Goal: Complete application form

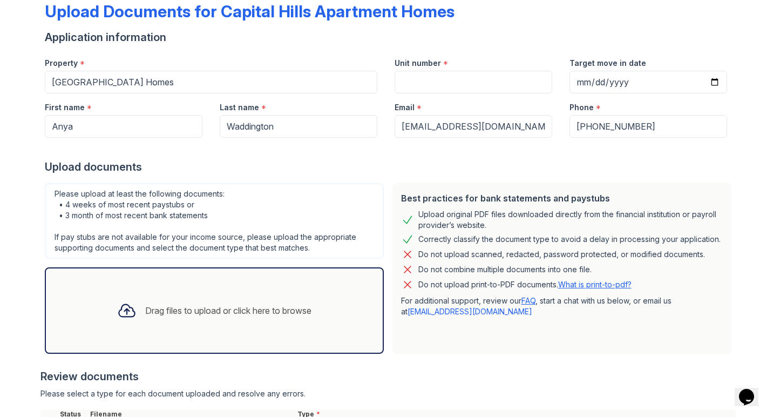
scroll to position [36, 0]
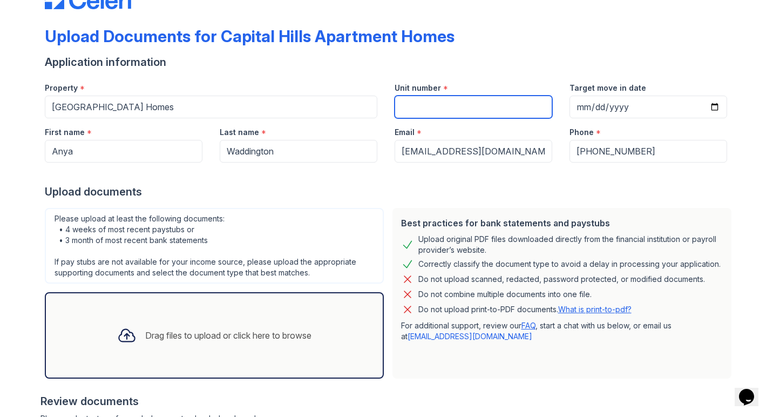
click at [422, 100] on input "Unit number" at bounding box center [474, 107] width 158 height 23
type input "2"
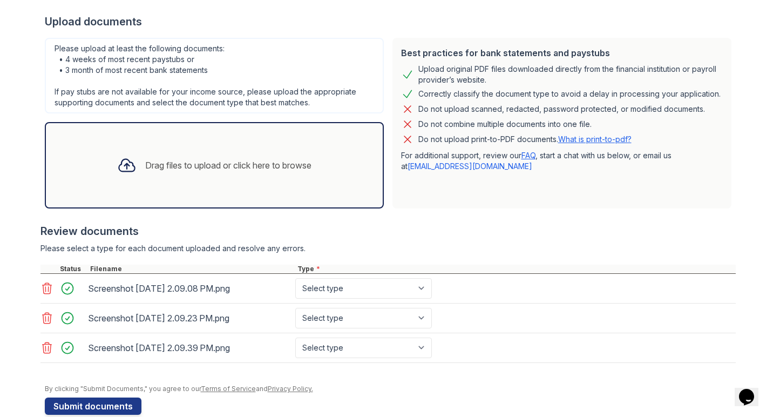
scroll to position [226, 0]
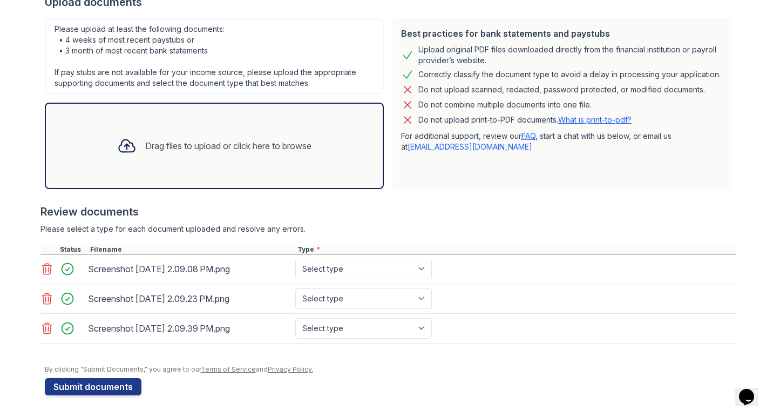
type input "3050"
click at [341, 263] on select "Select type Paystub Bank Statement Offer Letter Tax Documents Benefit Award Let…" at bounding box center [363, 269] width 137 height 21
select select "bank_statement"
click at [295, 259] on select "Select type Paystub Bank Statement Offer Letter Tax Documents Benefit Award Let…" at bounding box center [363, 269] width 137 height 21
click at [342, 302] on select "Select type Paystub Bank Statement Offer Letter Tax Documents Benefit Award Let…" at bounding box center [363, 298] width 137 height 21
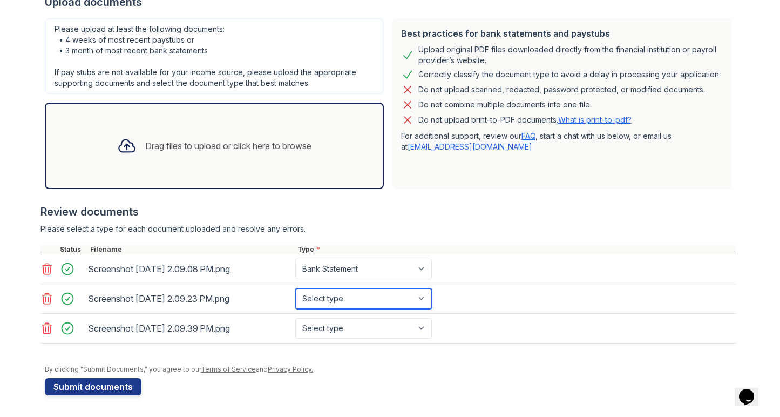
select select "bank_statement"
click at [295, 288] on select "Select type Paystub Bank Statement Offer Letter Tax Documents Benefit Award Let…" at bounding box center [363, 298] width 137 height 21
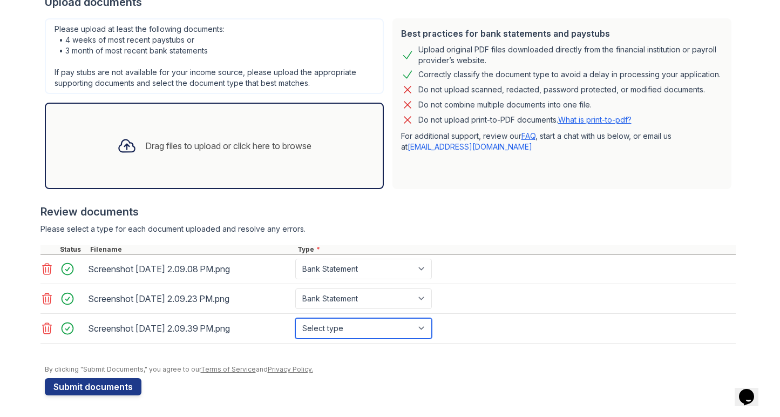
click at [336, 326] on select "Select type Paystub Bank Statement Offer Letter Tax Documents Benefit Award Let…" at bounding box center [363, 328] width 137 height 21
select select "bank_statement"
click at [295, 318] on select "Select type Paystub Bank Statement Offer Letter Tax Documents Benefit Award Let…" at bounding box center [363, 328] width 137 height 21
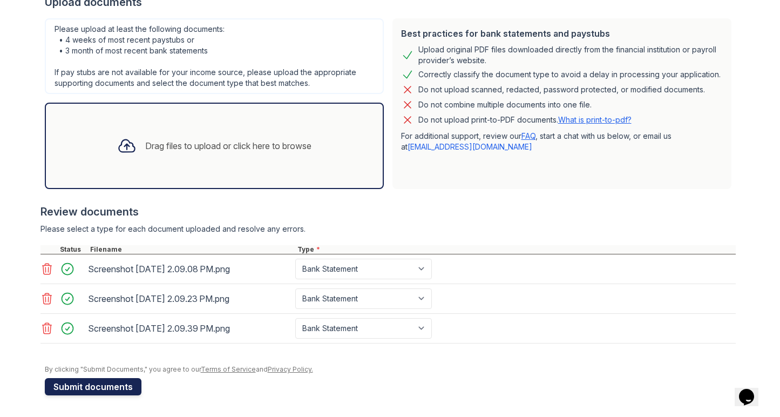
click at [101, 387] on button "Submit documents" at bounding box center [93, 386] width 97 height 17
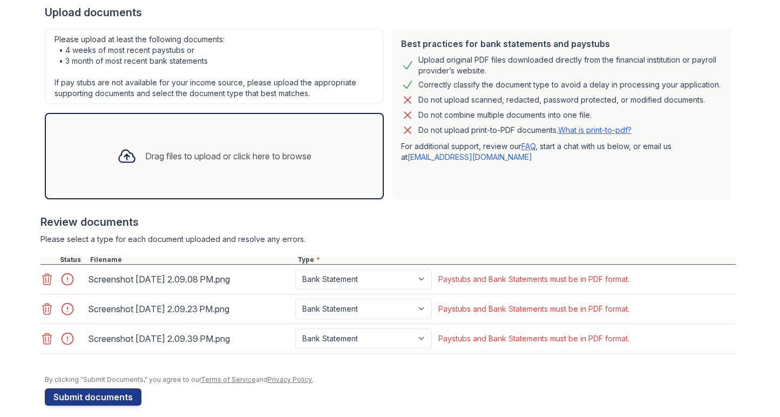
scroll to position [246, 0]
click at [45, 276] on icon at bounding box center [46, 278] width 13 height 13
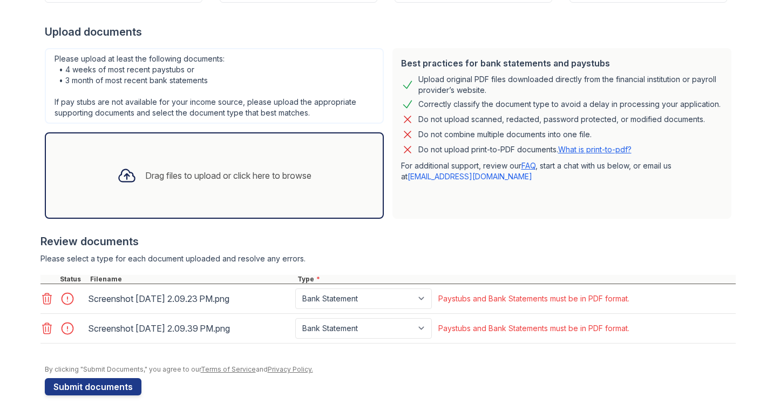
click at [39, 297] on div "Upload Documents for Capital Hills Apartment Homes Please correct the errors be…" at bounding box center [390, 95] width 746 height 643
click at [42, 297] on icon at bounding box center [46, 298] width 13 height 13
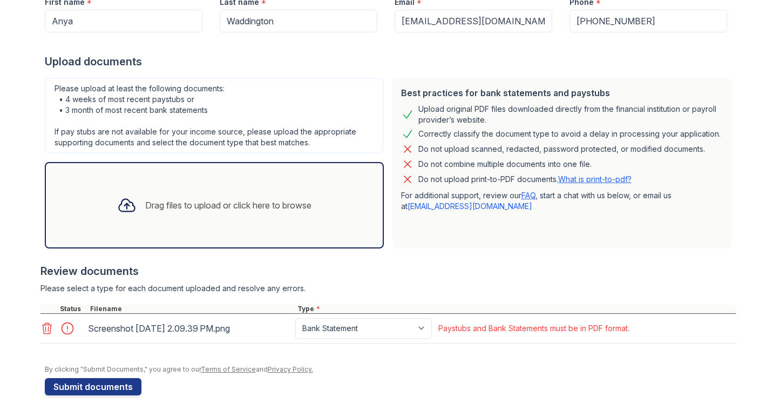
click at [44, 326] on icon at bounding box center [46, 328] width 13 height 13
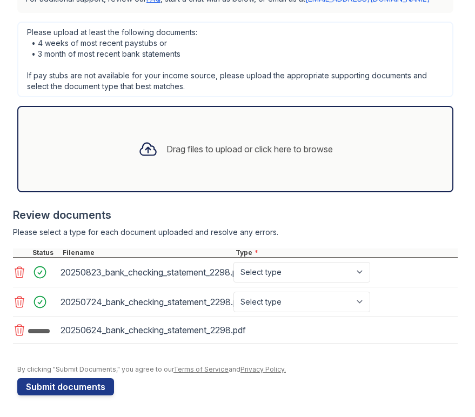
scroll to position [388, 0]
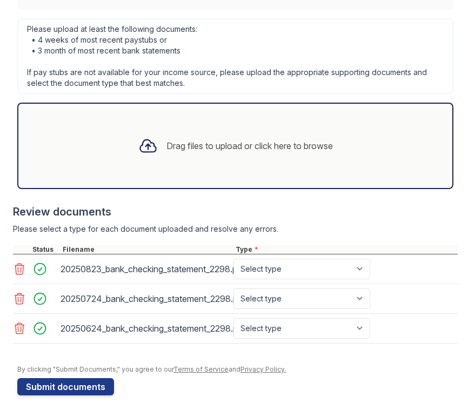
click at [277, 279] on div "20250823_bank_checking_statement_2298.pdf Select type Paystub Bank Statement Of…" at bounding box center [235, 269] width 444 height 30
click at [274, 266] on select "Select type Paystub Bank Statement Offer Letter Tax Documents Benefit Award Let…" at bounding box center [301, 269] width 137 height 21
click at [233, 259] on select "Select type Paystub Bank Statement Offer Letter Tax Documents Benefit Award Let…" at bounding box center [301, 269] width 137 height 21
click at [275, 272] on select "Select type Paystub Bank Statement Offer Letter Tax Documents Benefit Award Let…" at bounding box center [301, 269] width 137 height 21
select select "bank_statement"
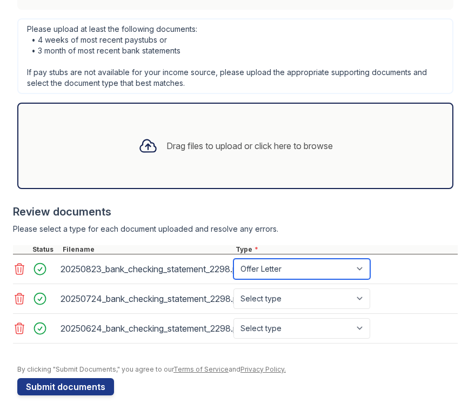
click at [233, 259] on select "Select type Paystub Bank Statement Offer Letter Tax Documents Benefit Award Let…" at bounding box center [301, 269] width 137 height 21
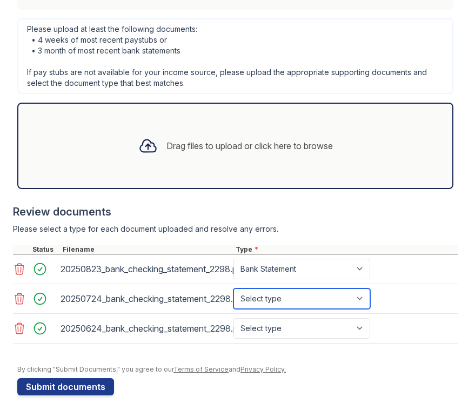
click at [261, 294] on select "Select type Paystub Bank Statement Offer Letter Tax Documents Benefit Award Let…" at bounding box center [301, 298] width 137 height 21
select select "bank_statement"
click at [233, 288] on select "Select type Paystub Bank Statement Offer Letter Tax Documents Benefit Award Let…" at bounding box center [301, 298] width 137 height 21
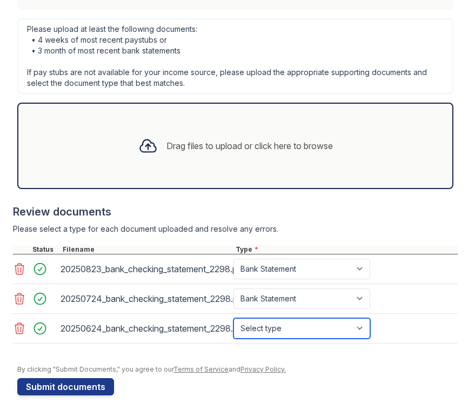
click at [259, 330] on select "Select type Paystub Bank Statement Offer Letter Tax Documents Benefit Award Let…" at bounding box center [301, 328] width 137 height 21
select select "bank_statement"
click at [233, 318] on select "Select type Paystub Bank Statement Offer Letter Tax Documents Benefit Award Let…" at bounding box center [301, 328] width 137 height 21
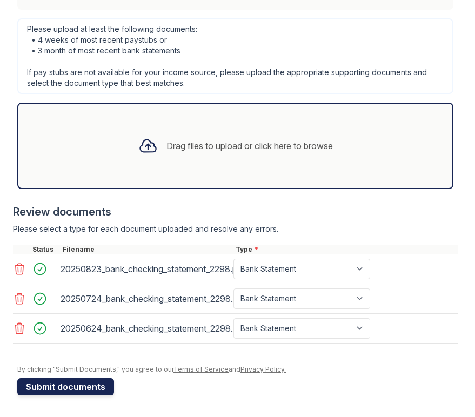
click at [90, 389] on button "Submit documents" at bounding box center [65, 386] width 97 height 17
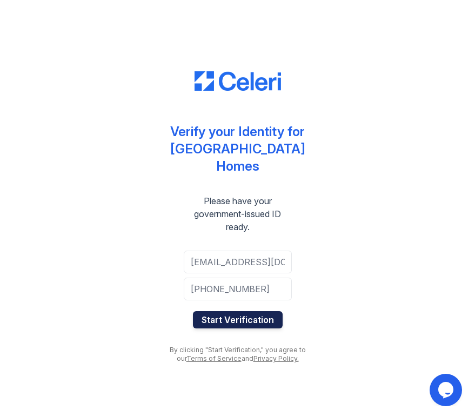
click at [231, 316] on button "Start Verification" at bounding box center [238, 319] width 90 height 17
